Goal: Transaction & Acquisition: Obtain resource

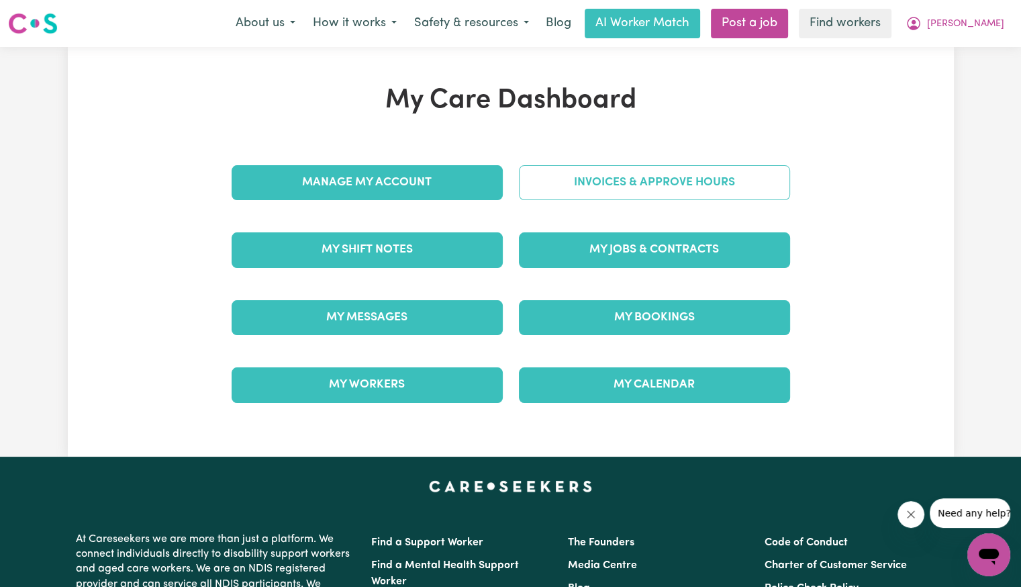
click at [597, 175] on link "Invoices & Approve Hours" at bounding box center [654, 182] width 271 height 35
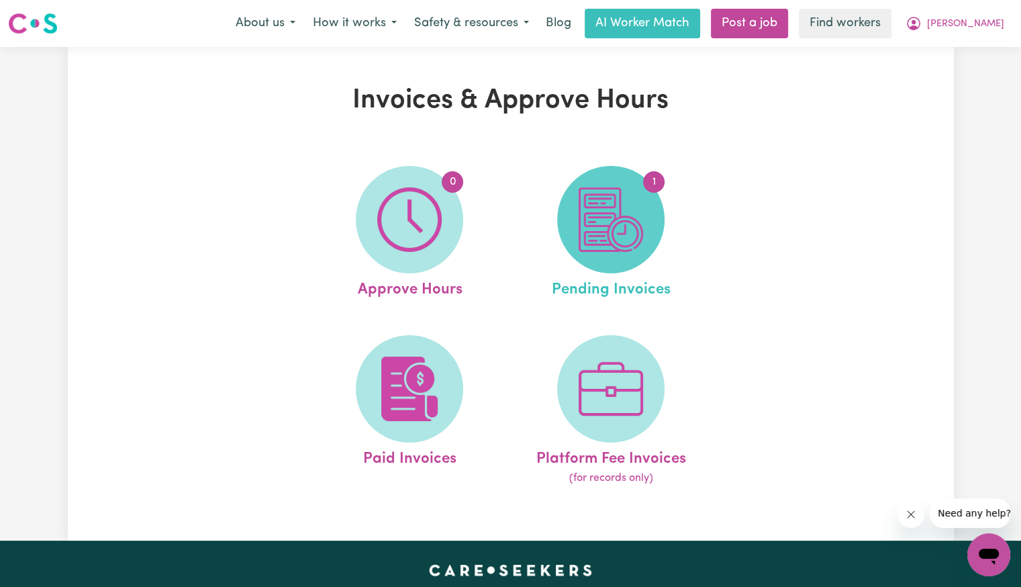
click at [609, 232] on img at bounding box center [611, 219] width 64 height 64
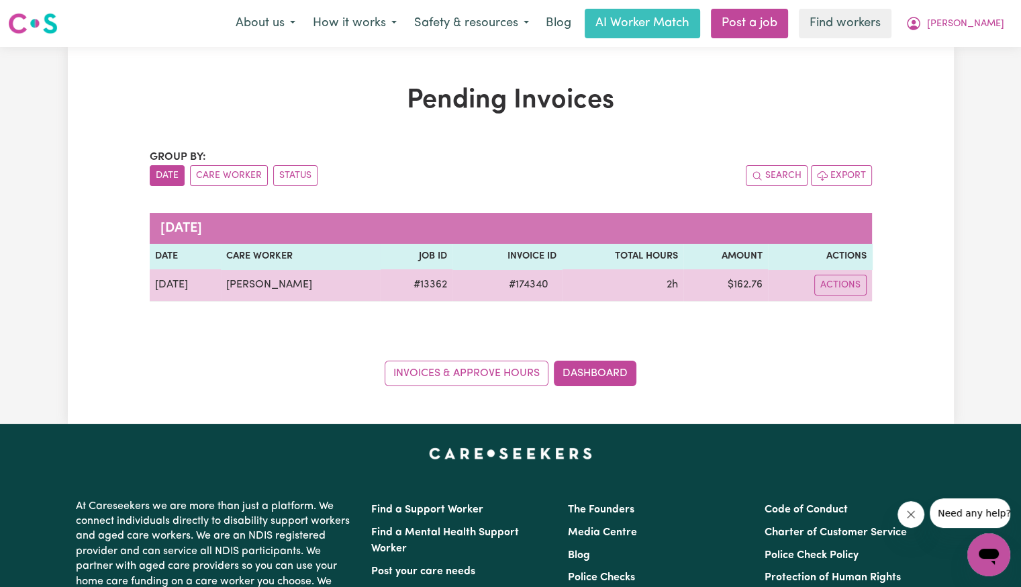
click at [520, 288] on span "# 174340" at bounding box center [529, 285] width 56 height 16
click at [516, 287] on span "# 174340" at bounding box center [529, 285] width 56 height 16
click at [529, 277] on span "# 174340" at bounding box center [529, 285] width 56 height 16
click at [528, 277] on span "# 174340" at bounding box center [529, 285] width 56 height 16
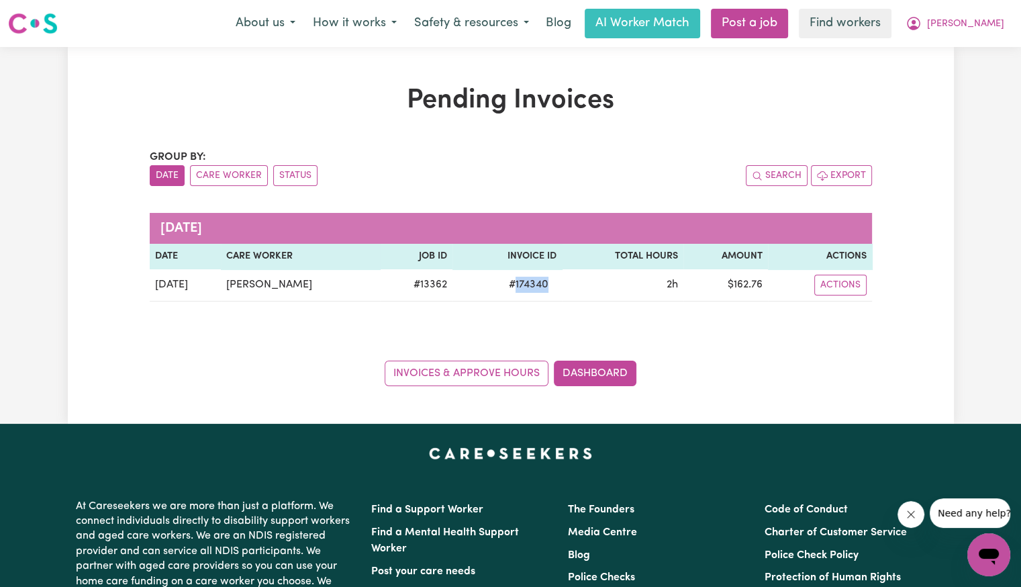
copy span "174340"
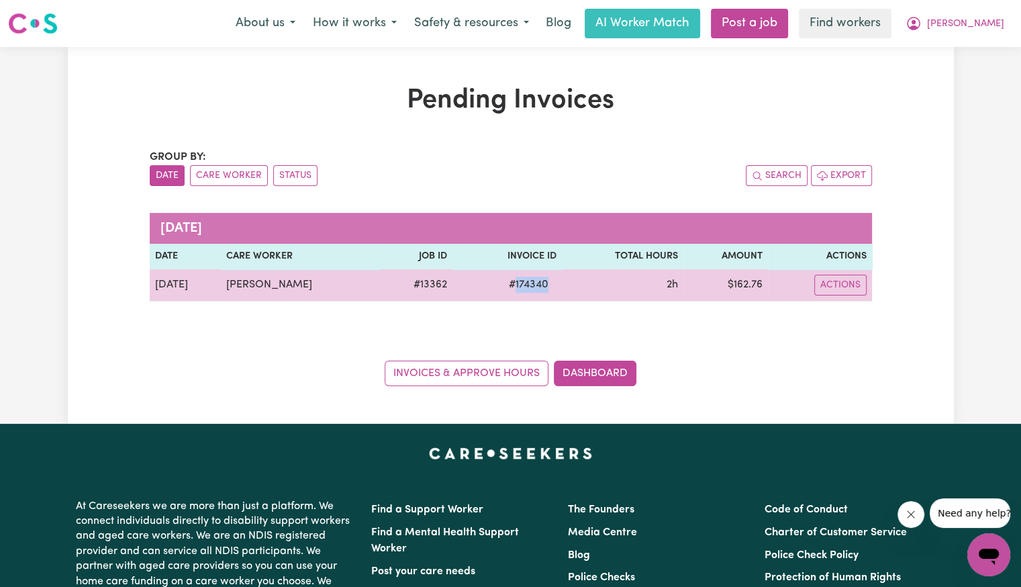
click at [827, 293] on button "Actions" at bounding box center [840, 285] width 52 height 21
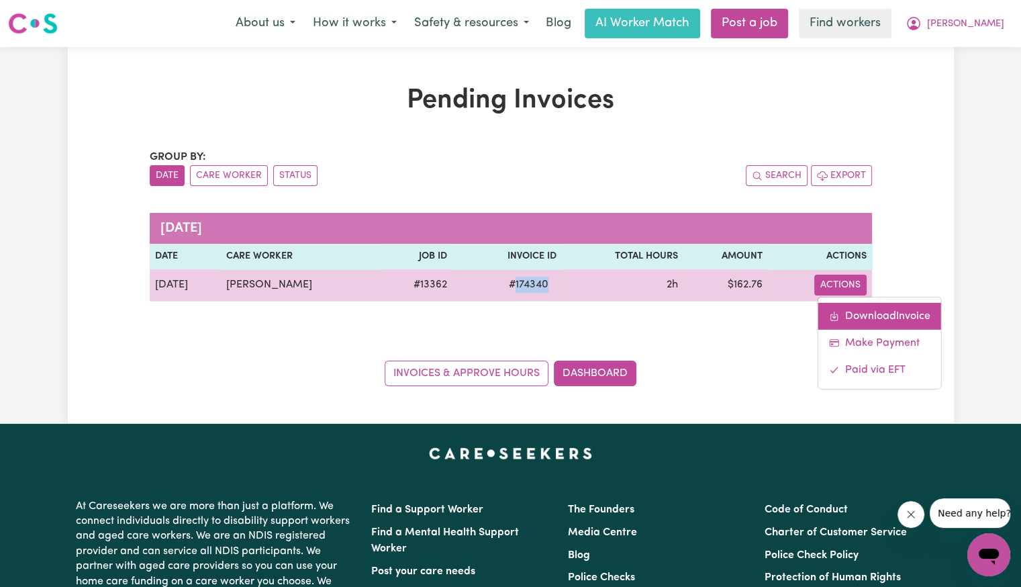
drag, startPoint x: 830, startPoint y: 295, endPoint x: 845, endPoint y: 312, distance: 23.3
click at [845, 312] on link "Download Invoice" at bounding box center [879, 315] width 123 height 27
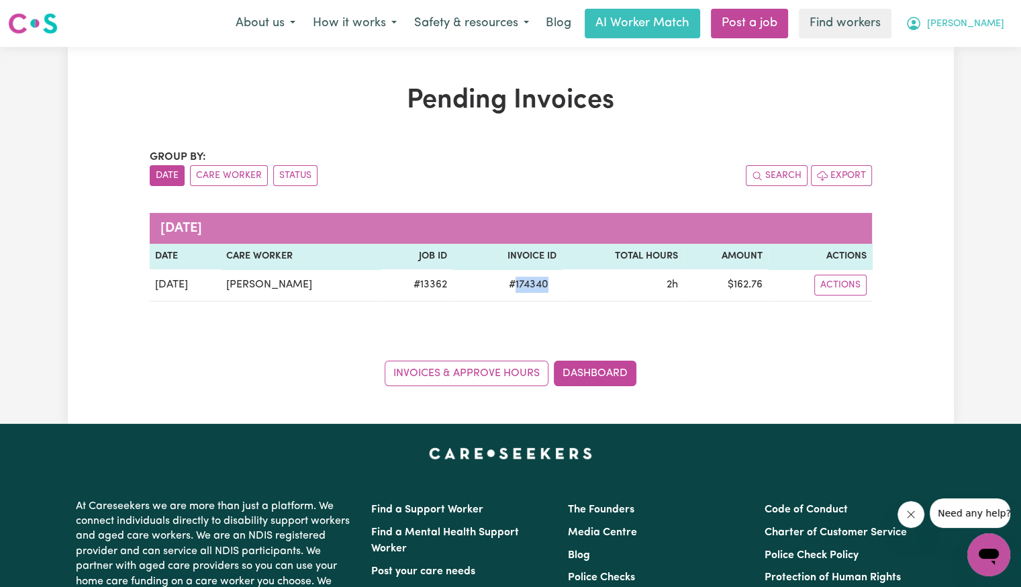
click at [1010, 21] on button "[PERSON_NAME]" at bounding box center [955, 23] width 116 height 28
click at [963, 72] on link "Logout" at bounding box center [959, 77] width 106 height 26
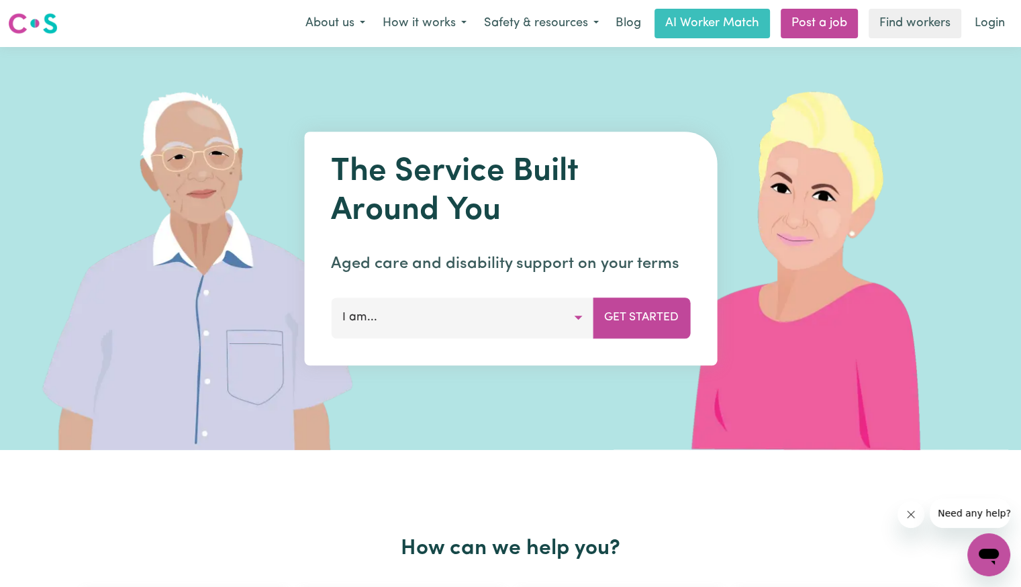
click at [1002, 19] on link "Login" at bounding box center [990, 24] width 46 height 30
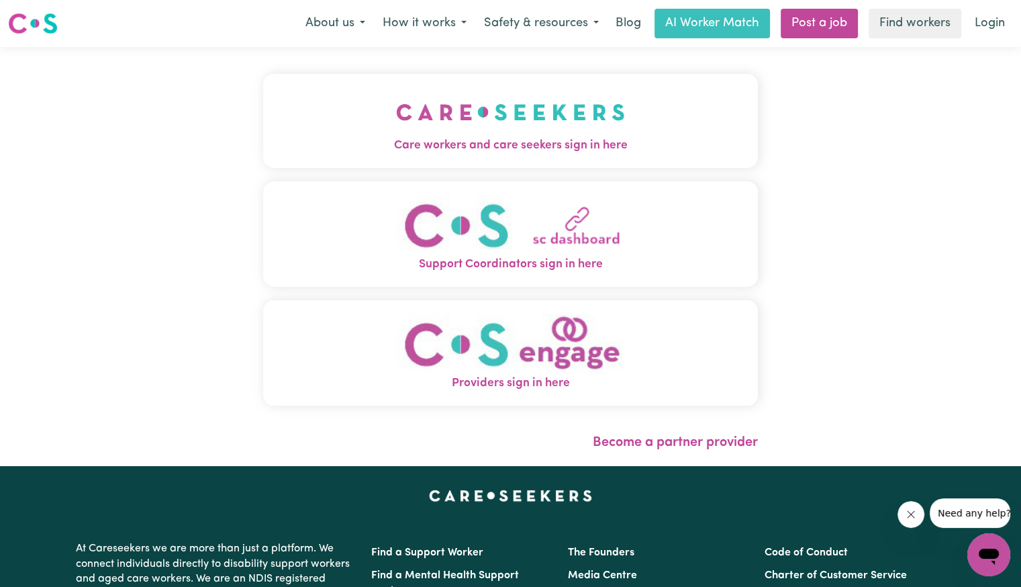
click at [453, 128] on img "Care workers and care seekers sign in here" at bounding box center [510, 112] width 229 height 50
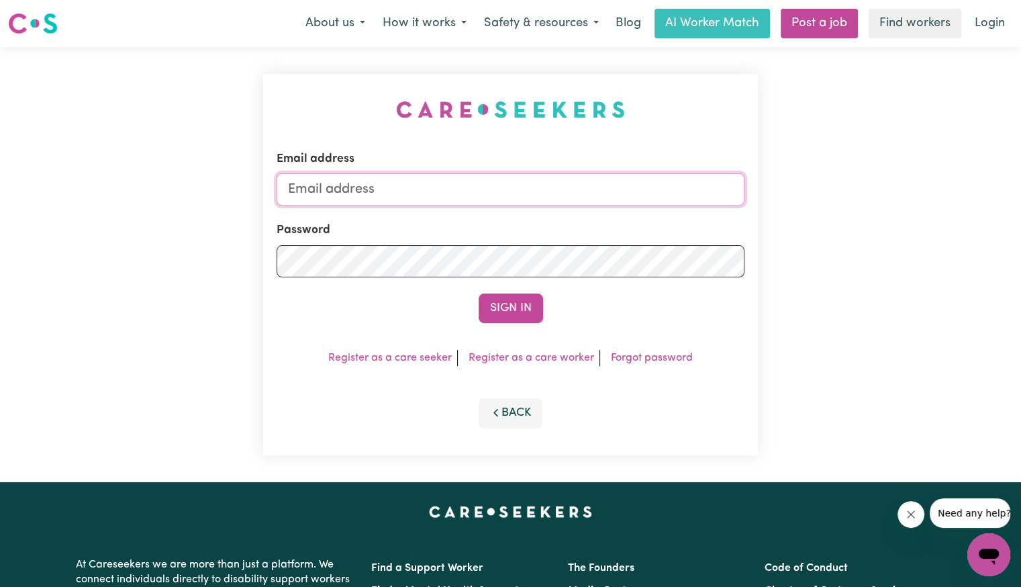
click at [497, 189] on input "Email address" at bounding box center [511, 189] width 468 height 32
type input "[EMAIL_ADDRESS][DOMAIN_NAME]"
click at [479, 293] on button "Sign In" at bounding box center [511, 308] width 64 height 30
